Goal: Information Seeking & Learning: Learn about a topic

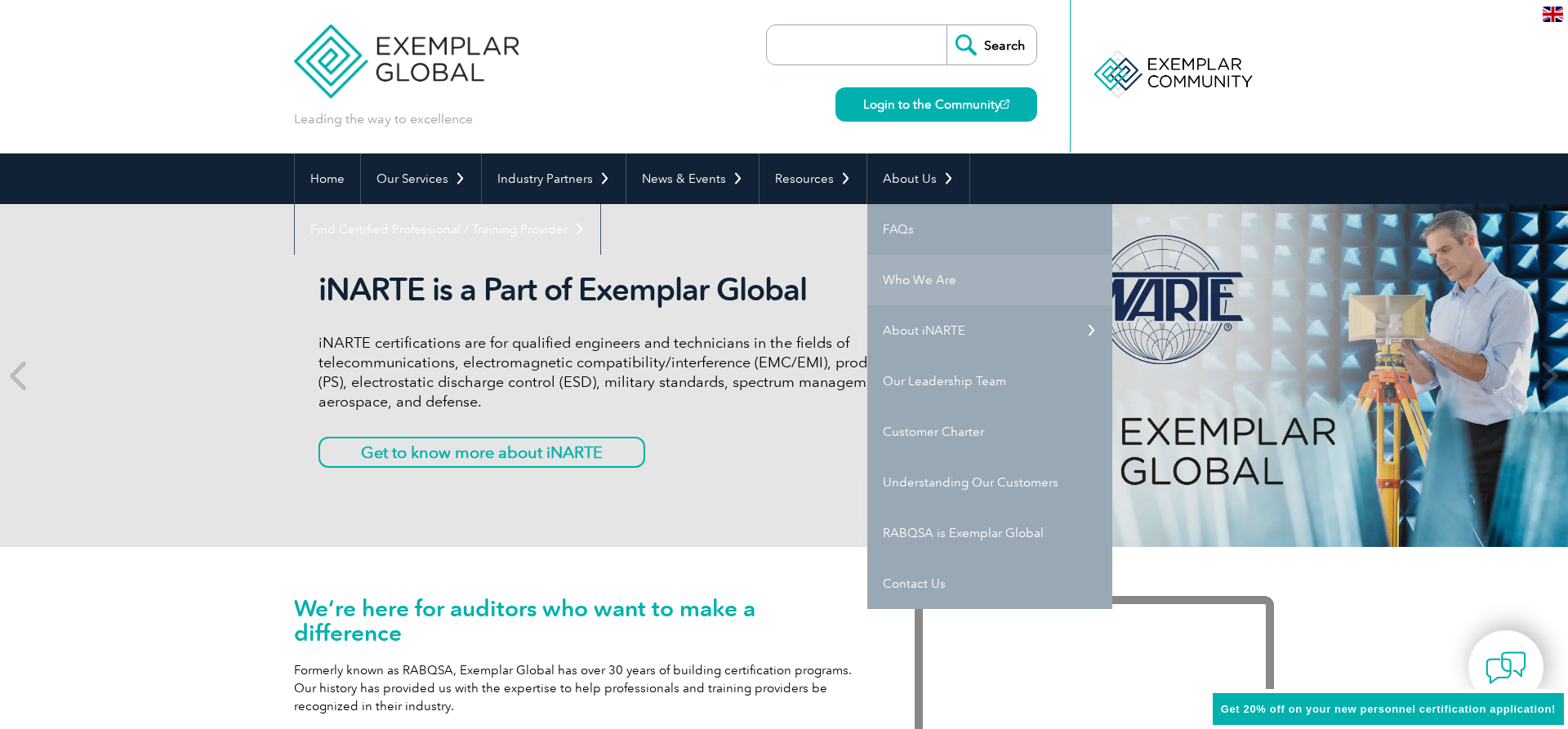
click at [915, 279] on link "Who We Are" at bounding box center [990, 280] width 245 height 50
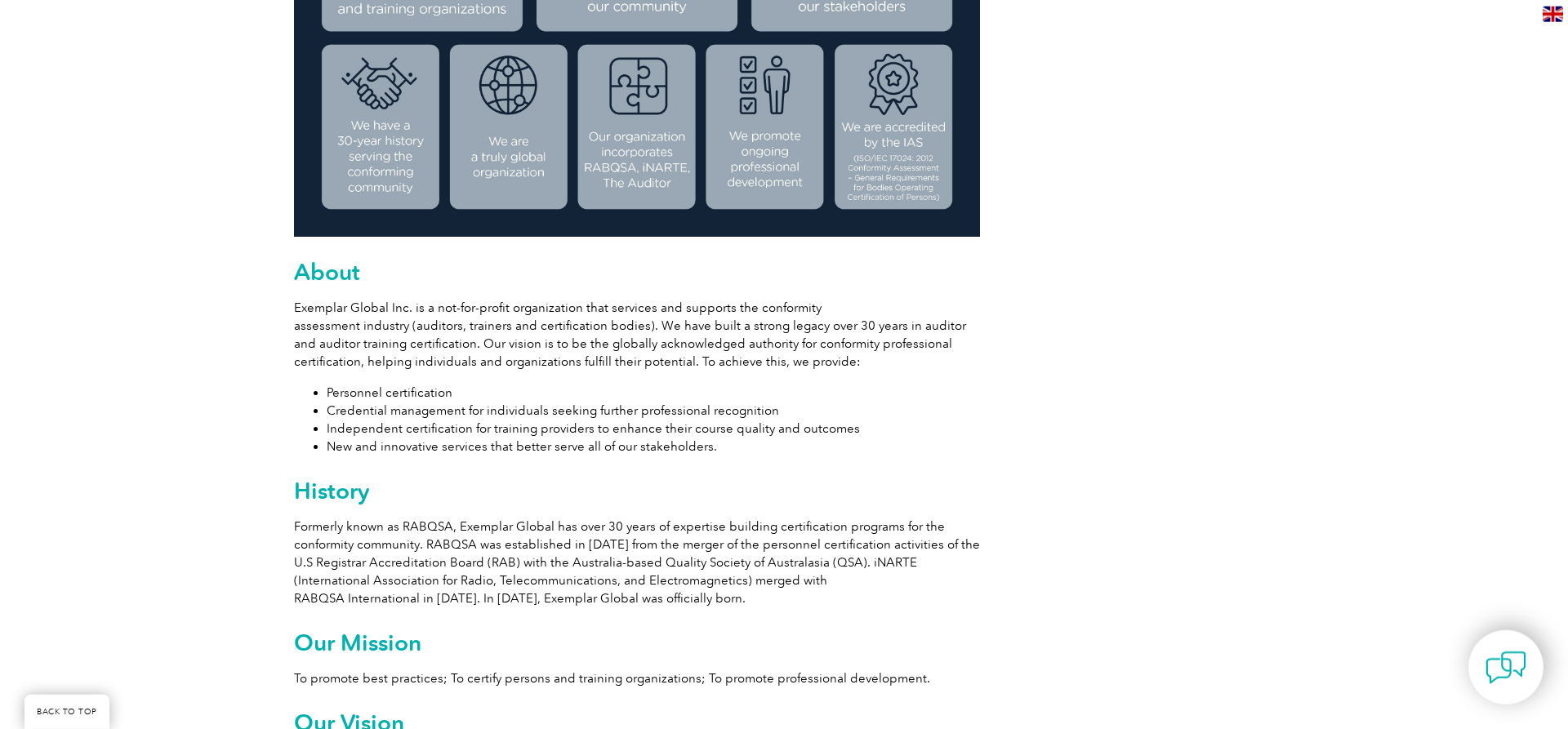
scroll to position [750, 0]
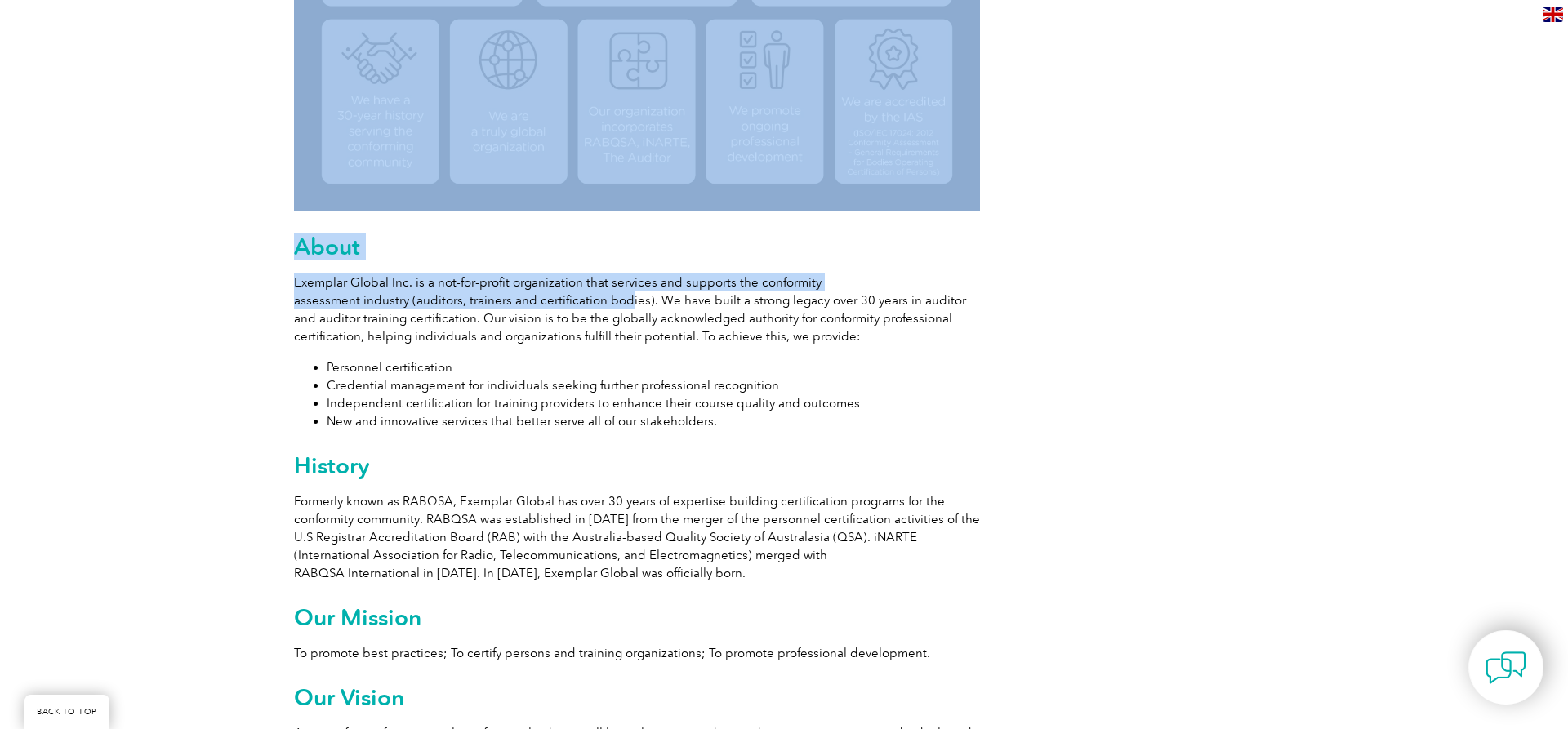
drag, startPoint x: 291, startPoint y: 280, endPoint x: 617, endPoint y: 310, distance: 327.4
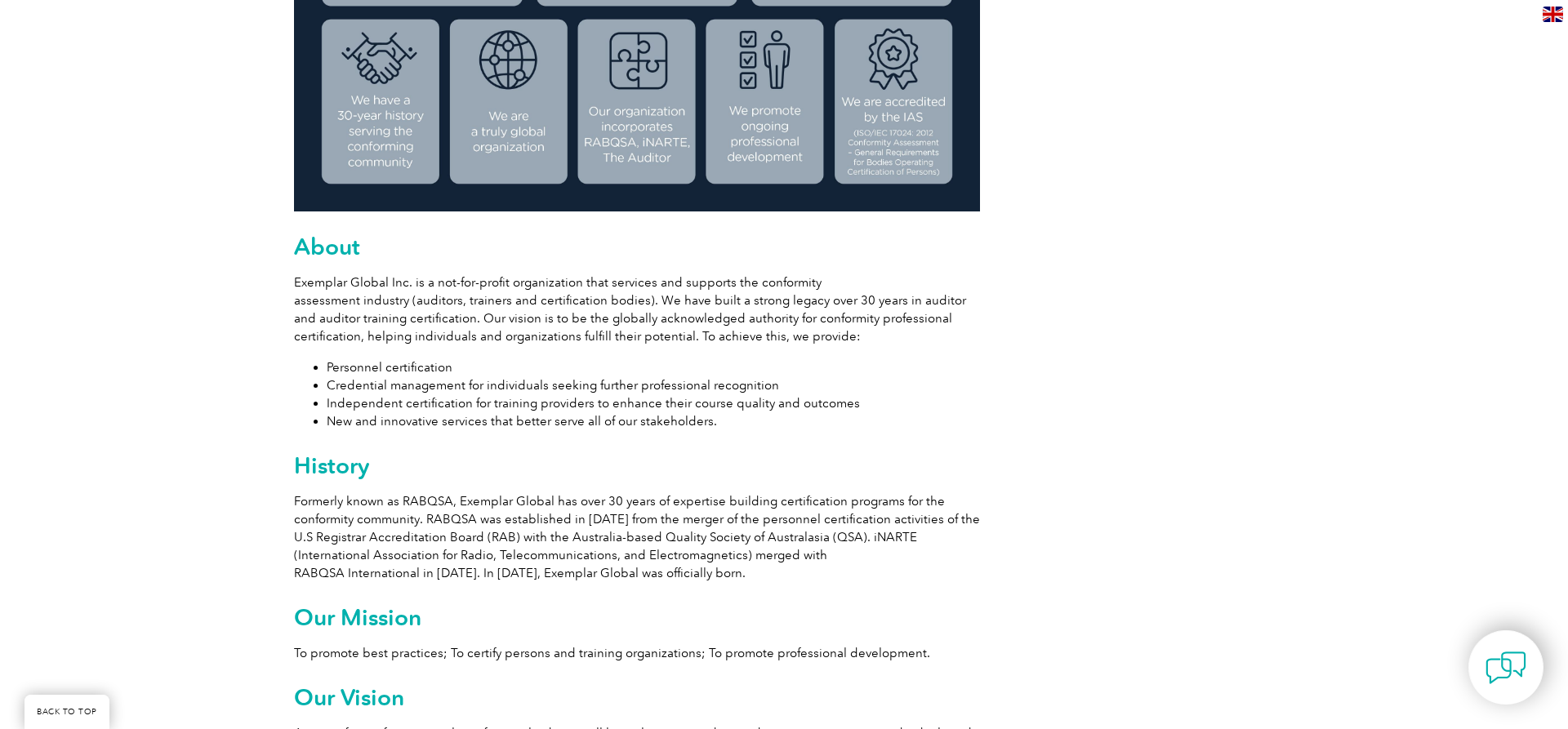
drag, startPoint x: 742, startPoint y: 310, endPoint x: 820, endPoint y: 307, distance: 78.1
click at [752, 310] on p "Exemplar Global Inc. is a not-for-profit organization that services and support…" at bounding box center [637, 310] width 686 height 72
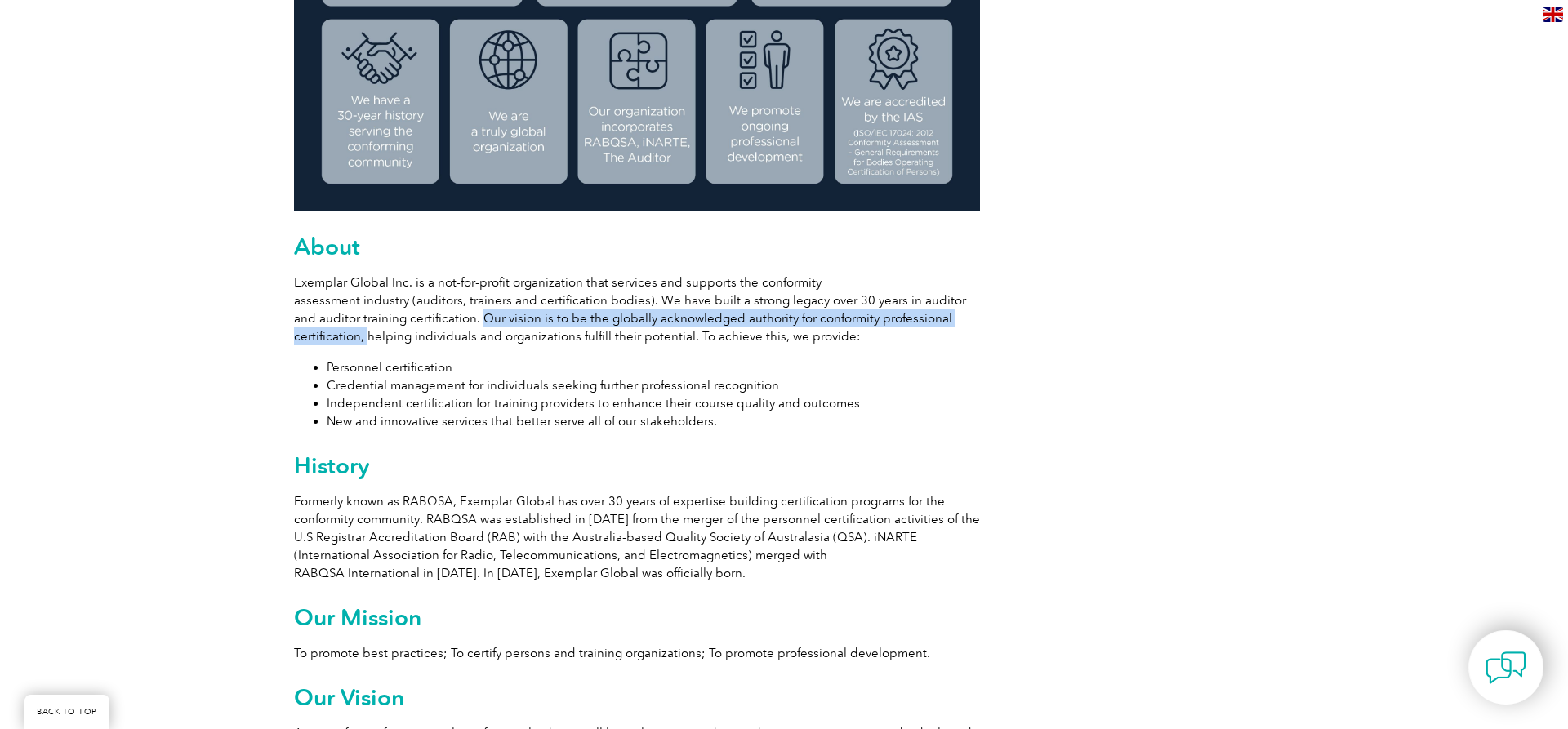
drag, startPoint x: 451, startPoint y: 318, endPoint x: 361, endPoint y: 342, distance: 93.1
click at [361, 342] on p "Exemplar Global Inc. is a not-for-profit organization that services and support…" at bounding box center [637, 310] width 686 height 72
copy p "Our vision is to be the globally acknowledged authority for conformity professi…"
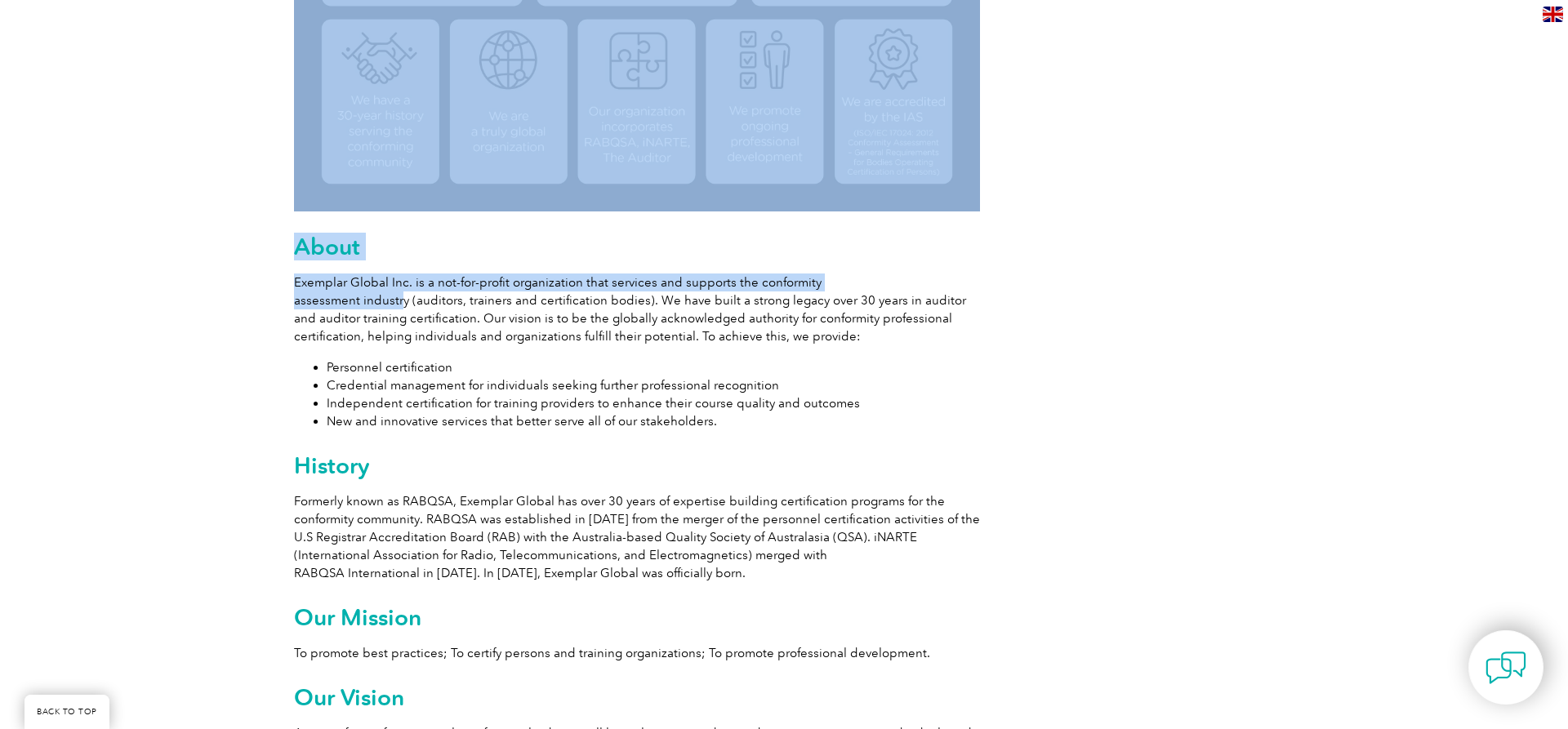
drag, startPoint x: 281, startPoint y: 282, endPoint x: 397, endPoint y: 299, distance: 117.2
click at [331, 283] on p "Exemplar Global Inc. is a not-for-profit organization that services and support…" at bounding box center [637, 310] width 686 height 72
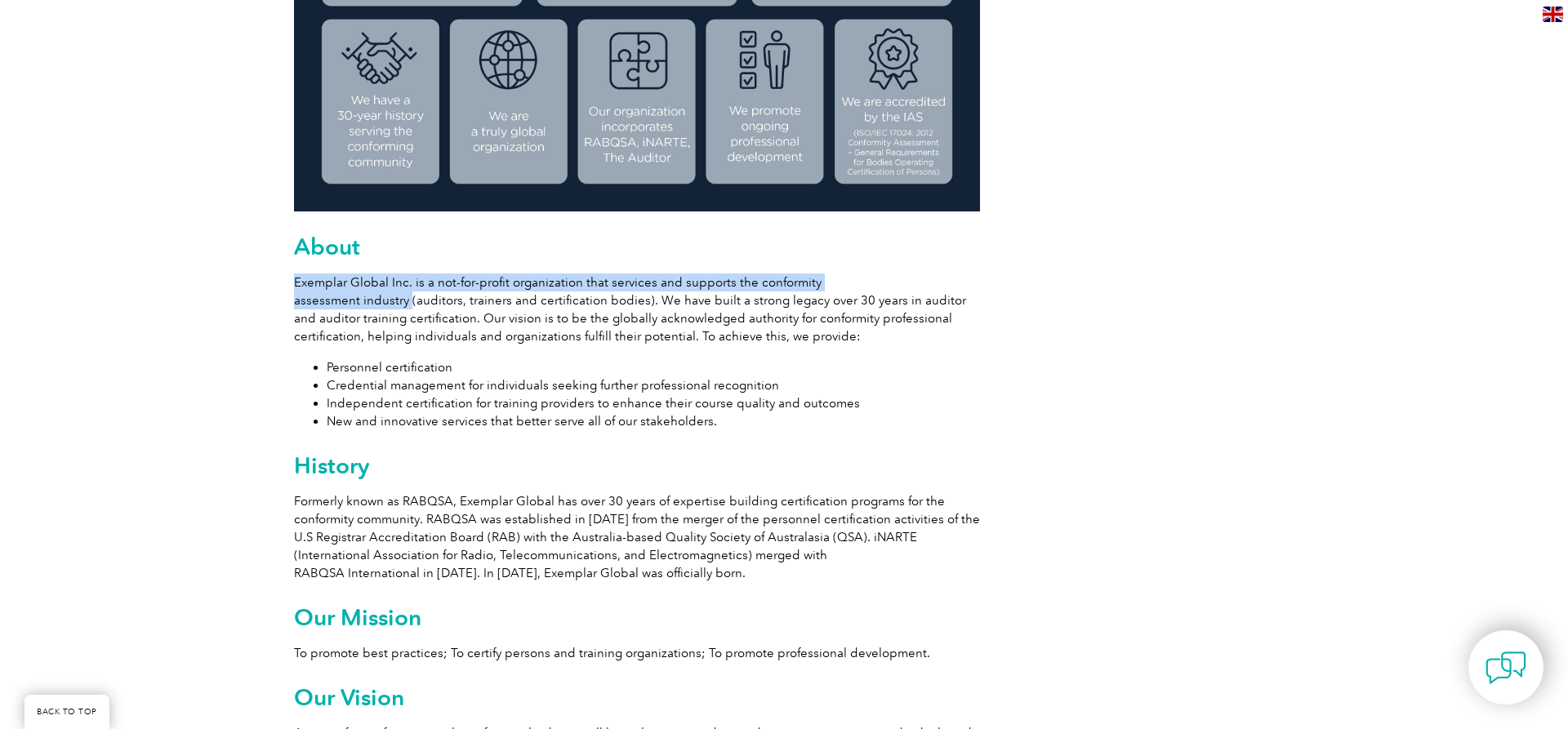
drag, startPoint x: 295, startPoint y: 280, endPoint x: 407, endPoint y: 300, distance: 113.8
click at [407, 300] on p "Exemplar Global Inc. is a not-for-profit organization that services and support…" at bounding box center [637, 310] width 686 height 72
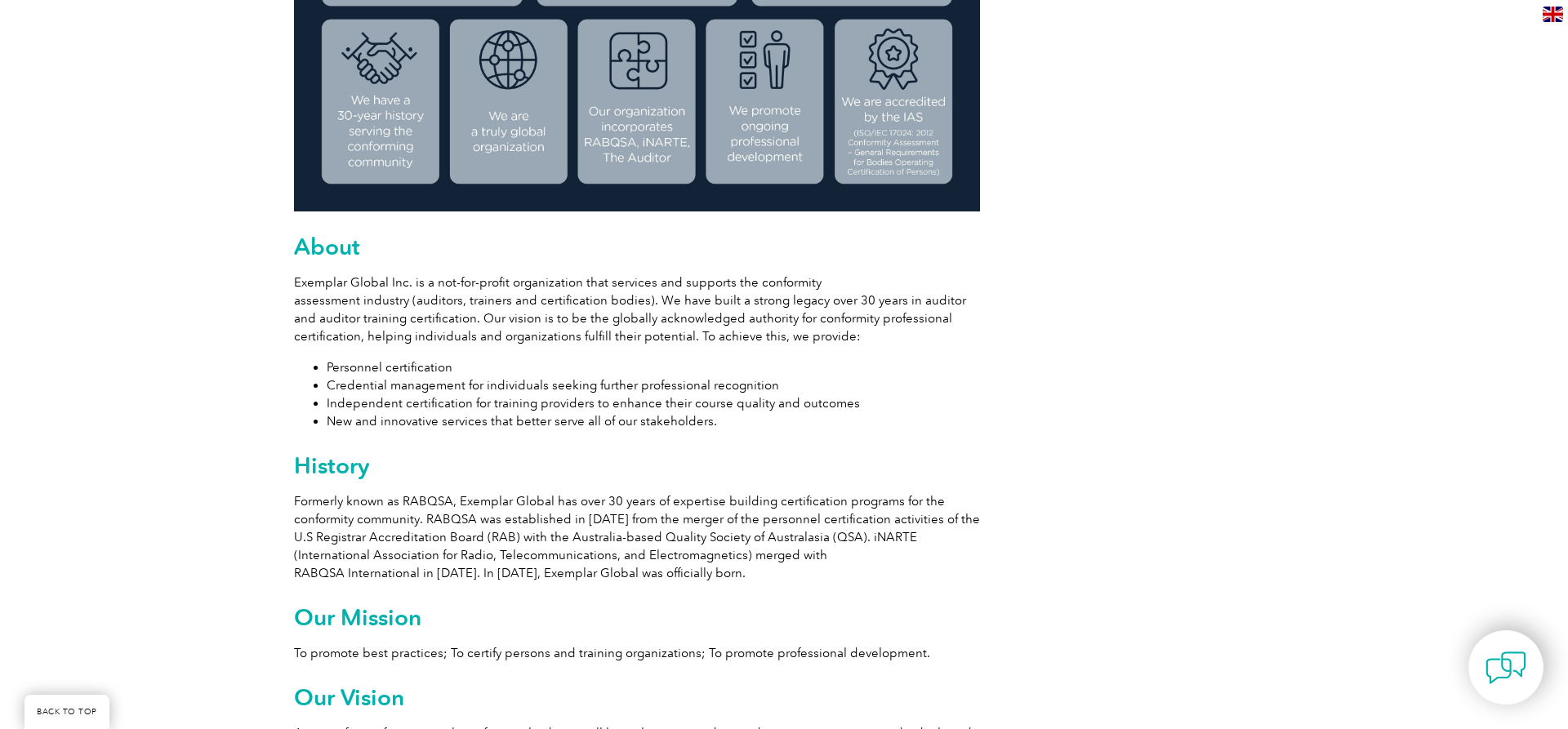
drag, startPoint x: 691, startPoint y: 336, endPoint x: 367, endPoint y: 336, distance: 324.0
click at [367, 336] on p "Exemplar Global Inc. is a not-for-profit organization that services and support…" at bounding box center [637, 310] width 686 height 72
copy p "helping individuals and organizations fulfill their potential."
